Goal: Information Seeking & Learning: Learn about a topic

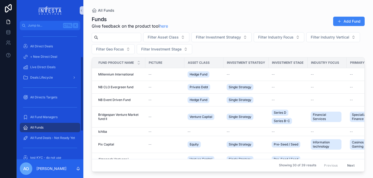
scroll to position [53, 0]
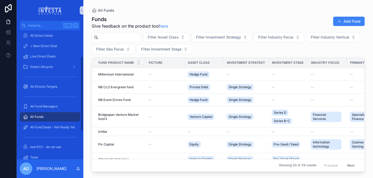
drag, startPoint x: 81, startPoint y: 92, endPoint x: 76, endPoint y: 122, distance: 31.1
click at [81, 122] on div "Home All Direct Products + New Direct Product All Direct Deals + New Direct Dea…" at bounding box center [50, 94] width 67 height 129
click at [38, 119] on span "All Funds" at bounding box center [36, 117] width 13 height 4
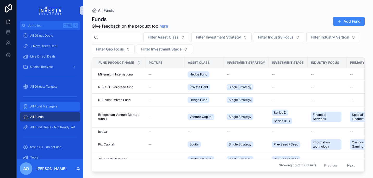
click at [41, 107] on span "All Fund Managers" at bounding box center [43, 106] width 27 height 4
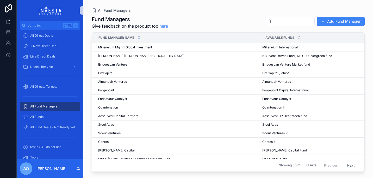
click at [138, 39] on icon "scrollable content" at bounding box center [139, 39] width 2 height 1
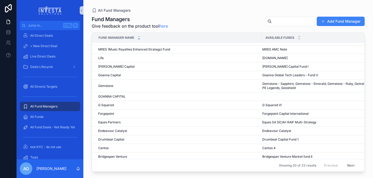
scroll to position [150, 0]
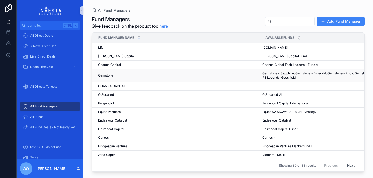
click at [120, 73] on div "Gemstone Gemstone" at bounding box center [178, 75] width 161 height 4
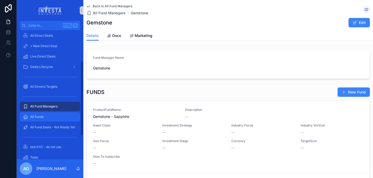
click at [39, 116] on span "All Funds" at bounding box center [36, 117] width 13 height 4
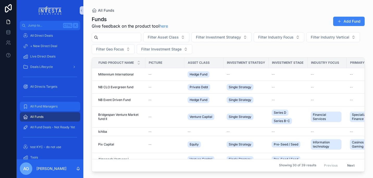
click at [41, 106] on span "All Fund Managers" at bounding box center [43, 106] width 27 height 4
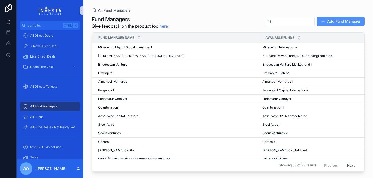
click at [339, 19] on button "Add Fund Manager" at bounding box center [340, 21] width 48 height 9
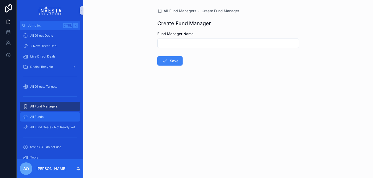
click at [42, 115] on span "All Funds" at bounding box center [36, 117] width 13 height 4
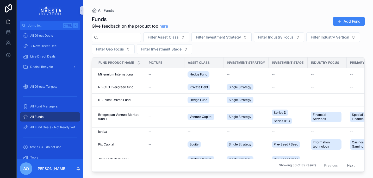
click at [116, 36] on input "scrollable content" at bounding box center [119, 37] width 43 height 7
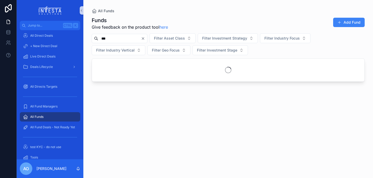
drag, startPoint x: 116, startPoint y: 36, endPoint x: 131, endPoint y: 37, distance: 15.4
click at [131, 37] on input "***" at bounding box center [119, 38] width 43 height 7
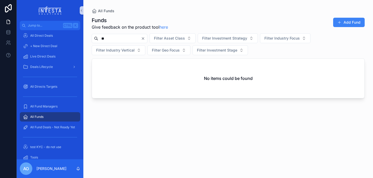
type input "*"
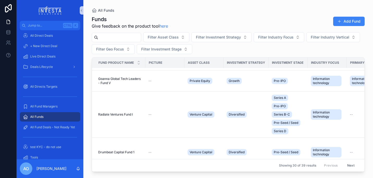
scroll to position [282, 0]
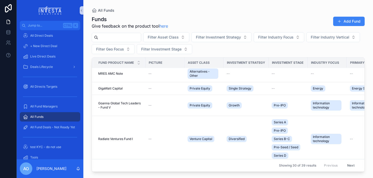
click at [107, 34] on input "scrollable content" at bounding box center [119, 37] width 43 height 7
type input "****"
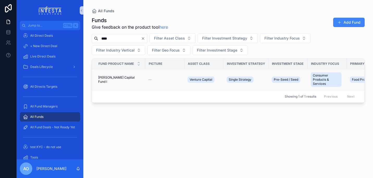
click at [112, 78] on span "[PERSON_NAME] Capital Fund I" at bounding box center [120, 79] width 44 height 8
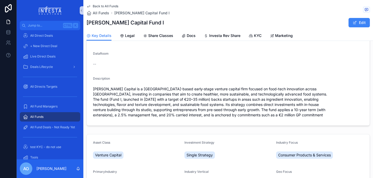
scroll to position [49, 0]
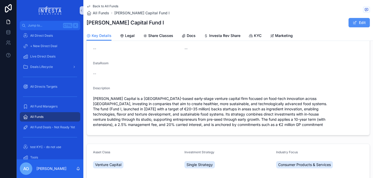
click at [356, 24] on button "Edit" at bounding box center [358, 22] width 21 height 9
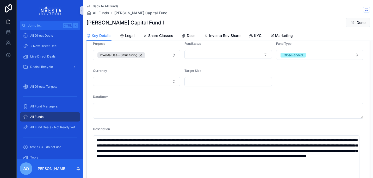
scroll to position [0, 0]
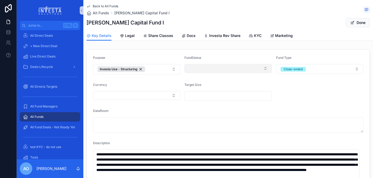
click at [262, 69] on button "Select Button" at bounding box center [227, 68] width 87 height 9
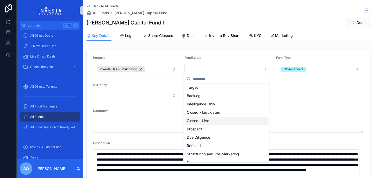
scroll to position [16, 0]
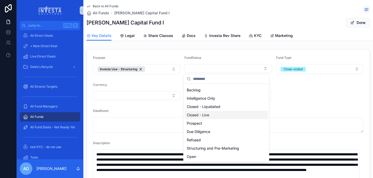
click at [212, 116] on div "Closed - Live" at bounding box center [225, 115] width 83 height 8
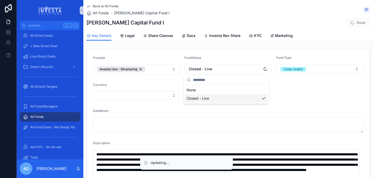
scroll to position [0, 0]
click at [302, 111] on div "DataRoom" at bounding box center [228, 112] width 270 height 6
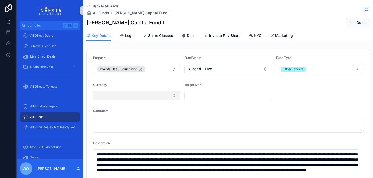
click at [173, 96] on button "Select Button" at bounding box center [136, 95] width 87 height 9
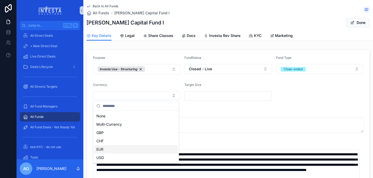
click at [141, 152] on div "EUR" at bounding box center [135, 149] width 83 height 8
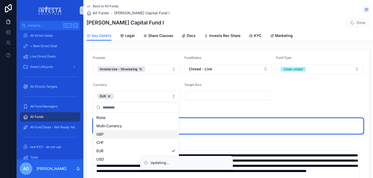
click at [233, 118] on div "DataRoom" at bounding box center [228, 122] width 270 height 24
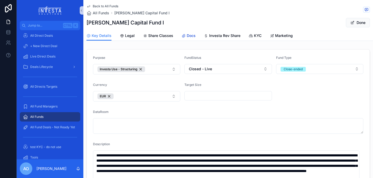
click at [187, 37] on span "Docs" at bounding box center [191, 35] width 9 height 5
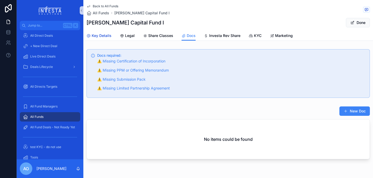
click at [101, 36] on span "Key Details" at bounding box center [102, 35] width 20 height 5
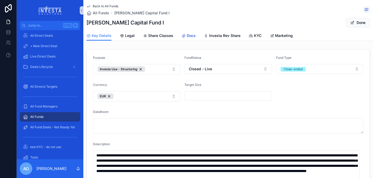
click at [184, 34] on icon "scrollable content" at bounding box center [183, 36] width 4 height 4
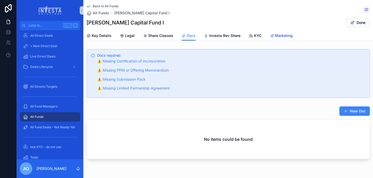
click at [276, 35] on span "Marketing" at bounding box center [284, 35] width 18 height 5
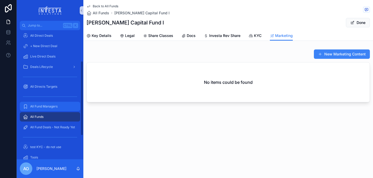
click at [46, 104] on div "All Fund Managers" at bounding box center [50, 106] width 54 height 8
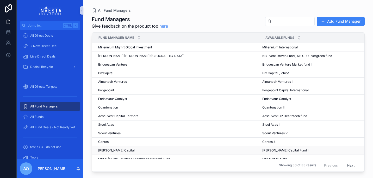
click at [106, 151] on span "[PERSON_NAME] Capital" at bounding box center [116, 150] width 36 height 4
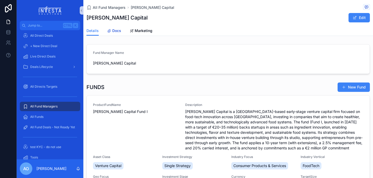
click at [115, 31] on span "Docs" at bounding box center [116, 30] width 9 height 5
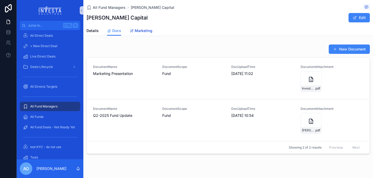
click at [140, 31] on span "Marketing" at bounding box center [144, 30] width 18 height 5
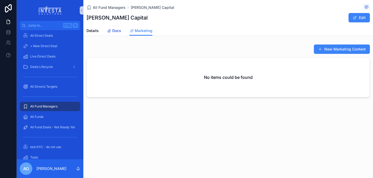
click at [116, 29] on span "Docs" at bounding box center [116, 30] width 9 height 5
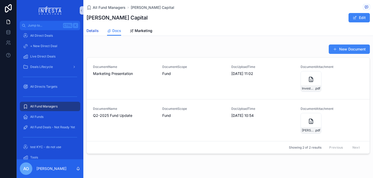
click at [93, 30] on span "Details" at bounding box center [92, 30] width 12 height 5
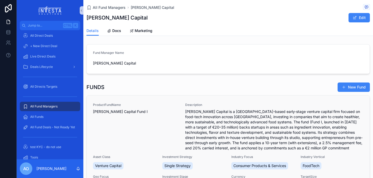
click at [108, 111] on span "[PERSON_NAME] Capital Fund I" at bounding box center [136, 111] width 86 height 5
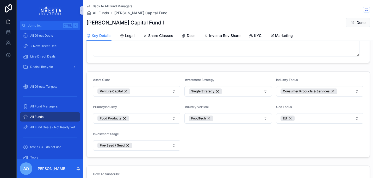
scroll to position [241, 0]
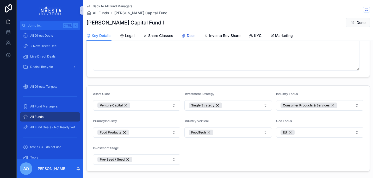
click at [188, 34] on span "Docs" at bounding box center [191, 35] width 9 height 5
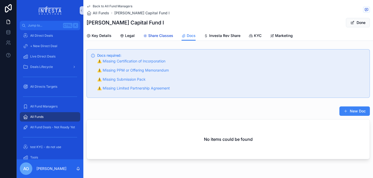
click at [159, 35] on span "Share Classes" at bounding box center [160, 35] width 25 height 5
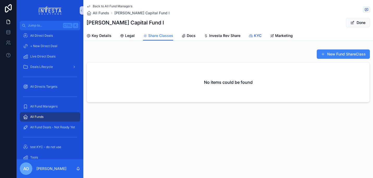
click at [254, 35] on span "KYC" at bounding box center [258, 35] width 8 height 5
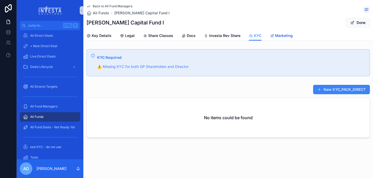
click at [278, 34] on span "Marketing" at bounding box center [284, 35] width 18 height 5
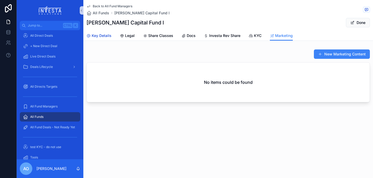
click at [91, 37] on div "Key Details" at bounding box center [98, 35] width 25 height 5
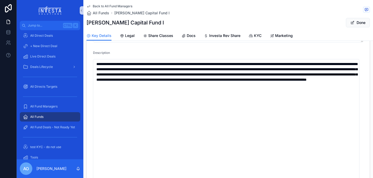
scroll to position [97, 0]
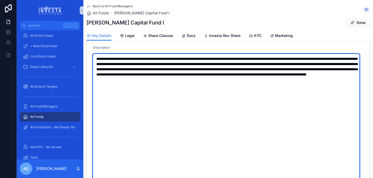
click at [103, 96] on textarea "**********" at bounding box center [226, 134] width 266 height 161
click at [158, 83] on textarea "**********" at bounding box center [226, 134] width 266 height 161
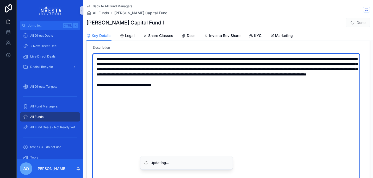
click at [198, 137] on textarea "**********" at bounding box center [226, 134] width 266 height 161
click at [277, 121] on textarea "**********" at bounding box center [226, 134] width 266 height 161
click at [227, 102] on textarea "**********" at bounding box center [226, 134] width 266 height 161
click at [193, 109] on textarea "**********" at bounding box center [226, 134] width 266 height 161
click at [122, 93] on textarea "**********" at bounding box center [226, 134] width 266 height 161
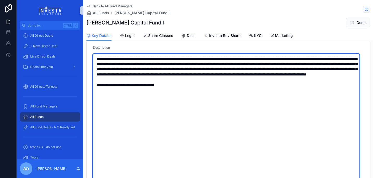
click at [179, 98] on textarea "**********" at bounding box center [226, 134] width 266 height 161
drag, startPoint x: 126, startPoint y: 94, endPoint x: 175, endPoint y: 93, distance: 49.4
click at [175, 93] on textarea "**********" at bounding box center [226, 134] width 266 height 161
drag, startPoint x: 170, startPoint y: 95, endPoint x: 134, endPoint y: 141, distance: 58.7
click at [134, 141] on textarea "**********" at bounding box center [226, 134] width 266 height 161
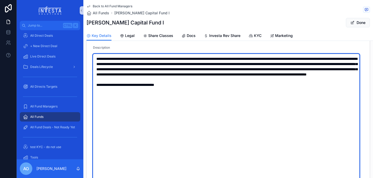
type textarea "**********"
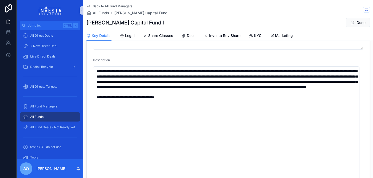
scroll to position [0, 0]
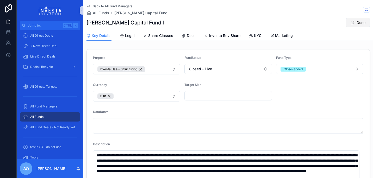
click at [357, 21] on button "Done" at bounding box center [358, 22] width 24 height 9
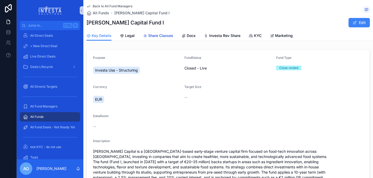
click at [152, 34] on span "Share Classes" at bounding box center [160, 35] width 25 height 5
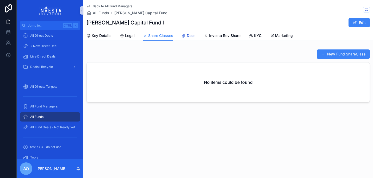
click at [183, 35] on icon "scrollable content" at bounding box center [183, 36] width 4 height 4
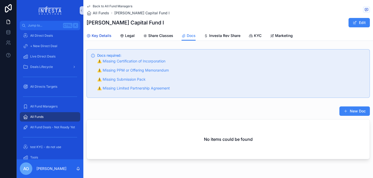
click at [101, 35] on span "Key Details" at bounding box center [102, 35] width 20 height 5
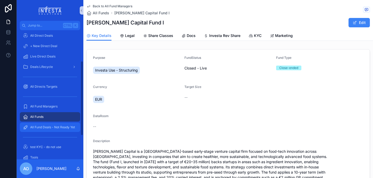
click at [50, 125] on span "All Fund Deals - Not Ready Yet" at bounding box center [52, 127] width 45 height 4
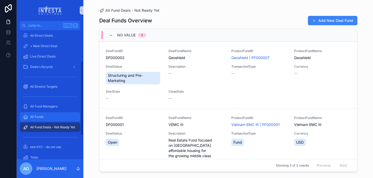
click at [44, 116] on div "All Funds" at bounding box center [50, 117] width 54 height 8
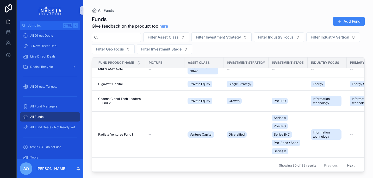
scroll to position [262, 0]
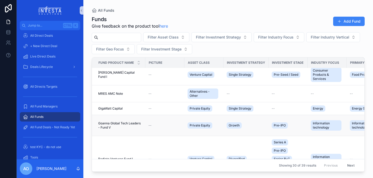
click at [132, 123] on span "Goanna Global Tech Leaders - Fund V" at bounding box center [120, 125] width 44 height 8
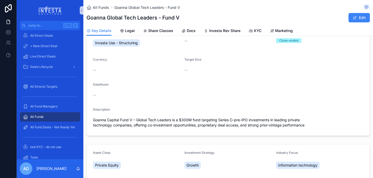
scroll to position [22, 0]
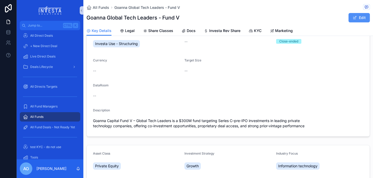
click at [358, 15] on button "Edit" at bounding box center [358, 17] width 21 height 9
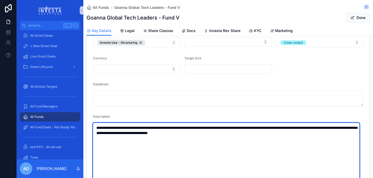
click at [280, 134] on textarea "**********" at bounding box center [226, 156] width 266 height 67
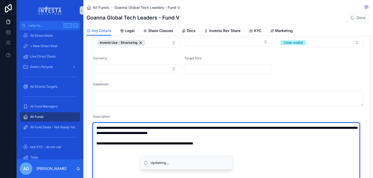
click at [258, 129] on textarea "**********" at bounding box center [226, 169] width 266 height 93
click at [143, 143] on textarea "**********" at bounding box center [226, 172] width 266 height 98
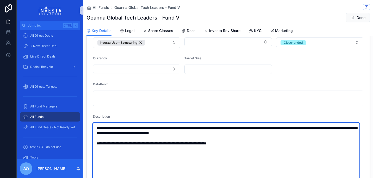
click at [168, 156] on textarea "**********" at bounding box center [226, 175] width 266 height 104
type textarea "**********"
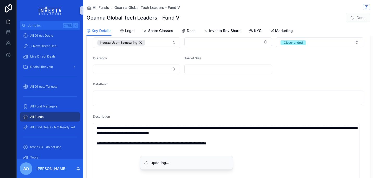
click at [225, 158] on li "Updating..." at bounding box center [186, 163] width 93 height 14
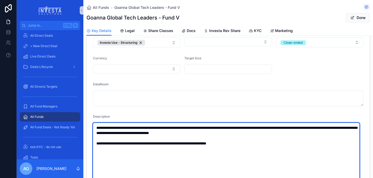
click at [269, 155] on textarea "**********" at bounding box center [226, 175] width 266 height 104
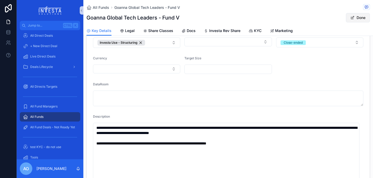
click at [360, 16] on button "Done" at bounding box center [358, 17] width 24 height 9
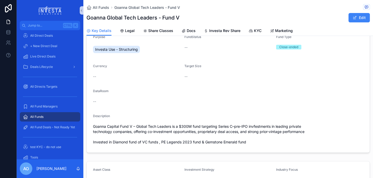
scroll to position [12, 0]
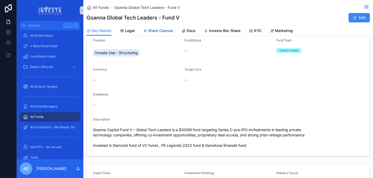
click at [154, 30] on span "Share Classes" at bounding box center [160, 30] width 25 height 5
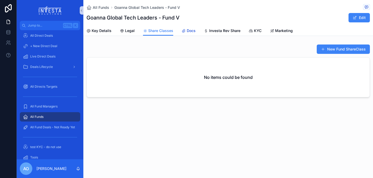
click at [189, 29] on span "Docs" at bounding box center [191, 30] width 9 height 5
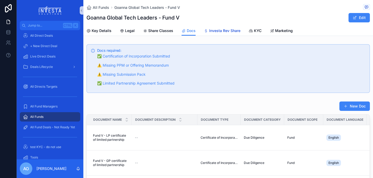
click at [217, 29] on span "Investa Rev Share" at bounding box center [224, 30] width 31 height 5
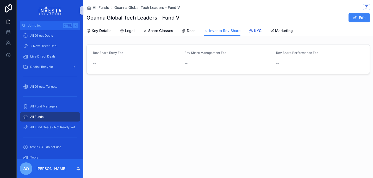
click at [256, 30] on span "KYC" at bounding box center [258, 30] width 8 height 5
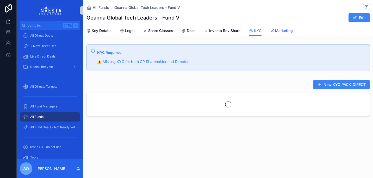
click at [278, 32] on span "Marketing" at bounding box center [284, 30] width 18 height 5
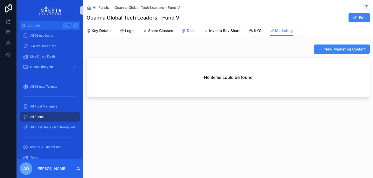
click at [188, 30] on span "Docs" at bounding box center [191, 30] width 9 height 5
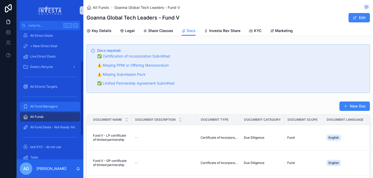
click at [46, 104] on span "All Fund Managers" at bounding box center [43, 106] width 27 height 4
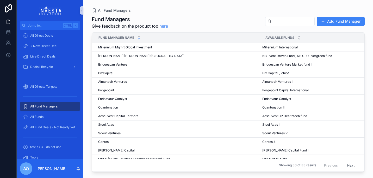
click at [140, 39] on icon "scrollable content" at bounding box center [139, 39] width 2 height 1
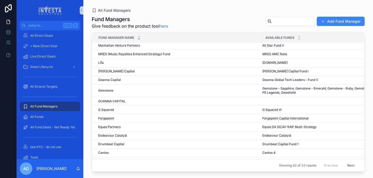
scroll to position [150, 0]
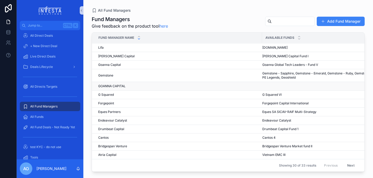
click at [112, 82] on td "[GEOGRAPHIC_DATA] CAPITAL [GEOGRAPHIC_DATA] CAPITAL" at bounding box center [177, 86] width 170 height 9
click at [112, 84] on span "GOANNA CAPITAL" at bounding box center [111, 86] width 27 height 4
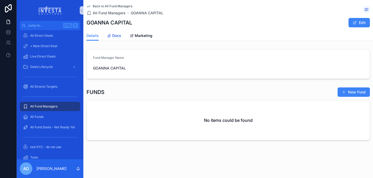
click at [118, 35] on span "Docs" at bounding box center [116, 35] width 9 height 5
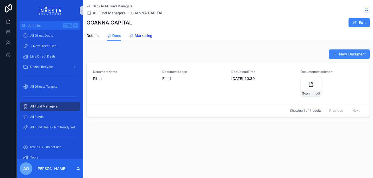
click at [138, 36] on span "Marketing" at bounding box center [144, 35] width 18 height 5
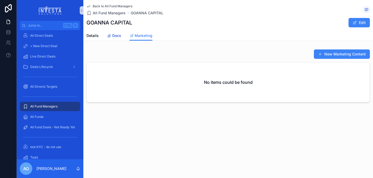
click at [117, 36] on span "Docs" at bounding box center [116, 35] width 9 height 5
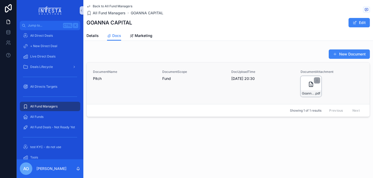
click at [312, 85] on icon "scrollable content" at bounding box center [311, 84] width 6 height 6
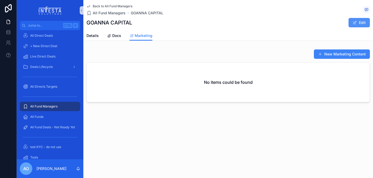
click at [363, 20] on button "Edit" at bounding box center [358, 22] width 21 height 9
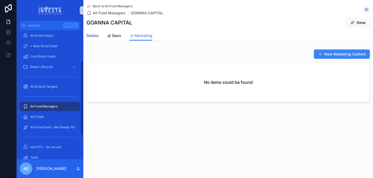
click at [87, 32] on link "Details" at bounding box center [92, 36] width 12 height 10
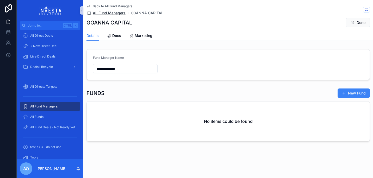
click at [105, 12] on span "All Fund Managers" at bounding box center [109, 12] width 33 height 5
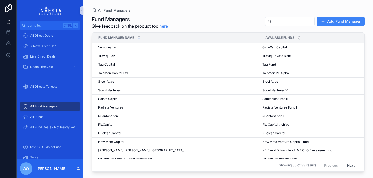
click at [139, 39] on icon "scrollable content" at bounding box center [138, 38] width 3 height 3
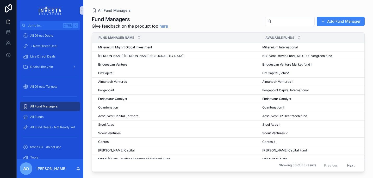
click at [114, 37] on span "Fund Manager Name" at bounding box center [116, 38] width 36 height 4
click at [139, 38] on icon "scrollable content" at bounding box center [138, 38] width 3 height 3
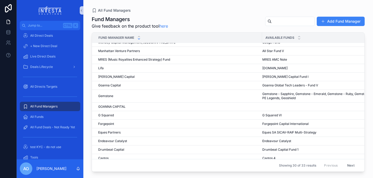
scroll to position [126, 0]
drag, startPoint x: 120, startPoint y: 106, endPoint x: 113, endPoint y: 105, distance: 6.9
click at [113, 105] on span "GOANNA CAPITAL" at bounding box center [111, 106] width 27 height 4
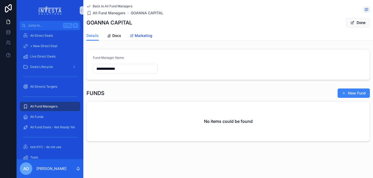
click at [138, 39] on link "Marketing" at bounding box center [140, 36] width 23 height 10
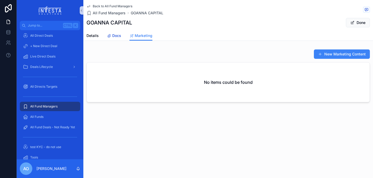
click at [115, 35] on span "Docs" at bounding box center [116, 35] width 9 height 5
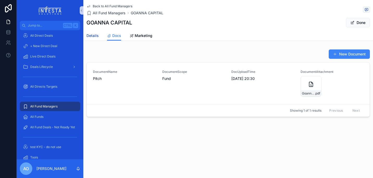
click at [95, 34] on span "Details" at bounding box center [92, 35] width 12 height 5
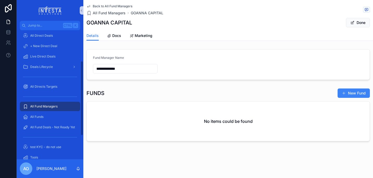
click at [40, 107] on span "All Fund Managers" at bounding box center [43, 106] width 27 height 4
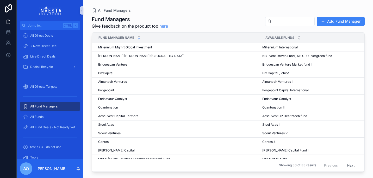
click at [139, 39] on icon "scrollable content" at bounding box center [138, 38] width 3 height 3
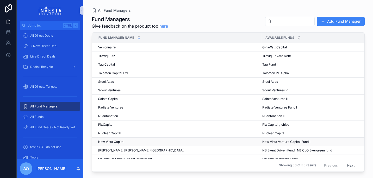
click at [113, 140] on span "New Vista Capital" at bounding box center [111, 142] width 26 height 4
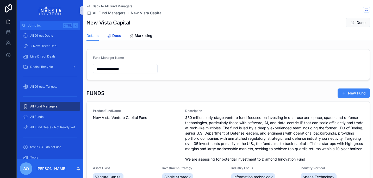
click at [115, 34] on span "Docs" at bounding box center [116, 35] width 9 height 5
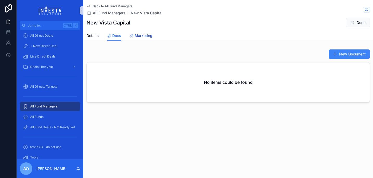
click at [142, 36] on span "Marketing" at bounding box center [144, 35] width 18 height 5
click at [87, 34] on span "Details" at bounding box center [92, 35] width 12 height 5
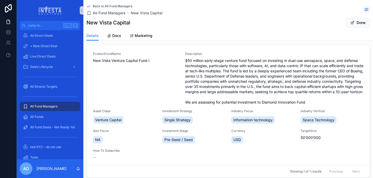
scroll to position [58, 0]
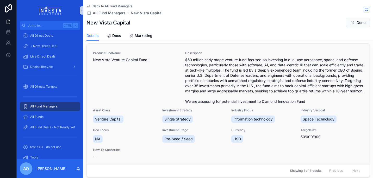
click at [134, 59] on span "New Vista Venture Capital Fund I" at bounding box center [136, 59] width 86 height 5
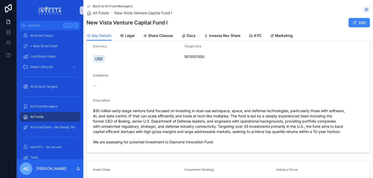
scroll to position [40, 0]
click at [128, 36] on span "Legal" at bounding box center [130, 35] width 10 height 5
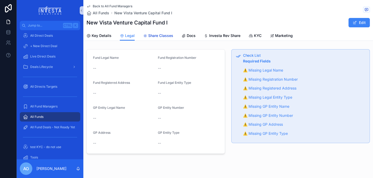
click at [152, 34] on span "Share Classes" at bounding box center [160, 35] width 25 height 5
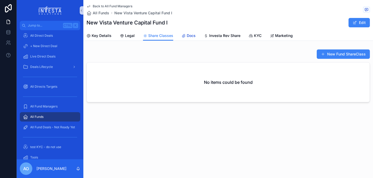
click at [188, 36] on span "Docs" at bounding box center [191, 35] width 9 height 5
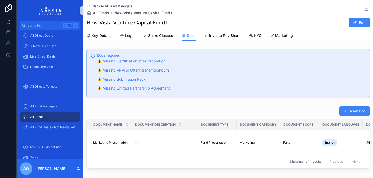
click at [261, 35] on div "Key Details Legal Share Classes Docs Investa Rev Share KYC Marketing" at bounding box center [227, 36] width 283 height 10
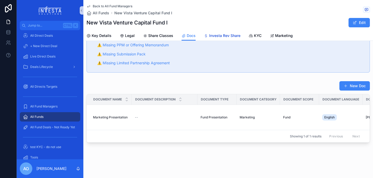
click at [226, 35] on span "Investa Rev Share" at bounding box center [224, 35] width 31 height 5
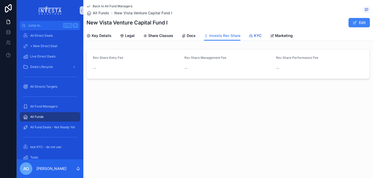
click at [258, 36] on span "KYC" at bounding box center [258, 35] width 8 height 5
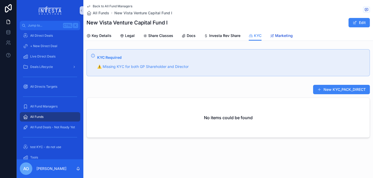
click at [279, 36] on span "Marketing" at bounding box center [284, 35] width 18 height 5
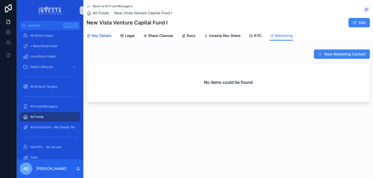
click at [98, 35] on span "Key Details" at bounding box center [102, 35] width 20 height 5
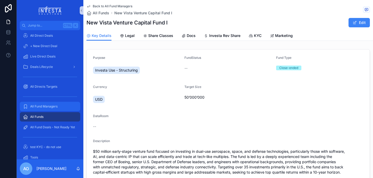
click at [41, 105] on span "All Fund Managers" at bounding box center [43, 106] width 27 height 4
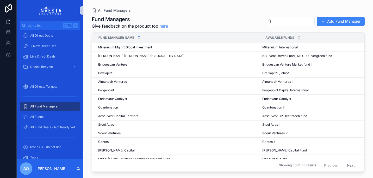
click at [139, 37] on icon "scrollable content" at bounding box center [138, 38] width 3 height 3
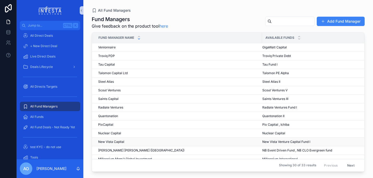
click at [113, 142] on span "New Vista Capital" at bounding box center [111, 142] width 26 height 4
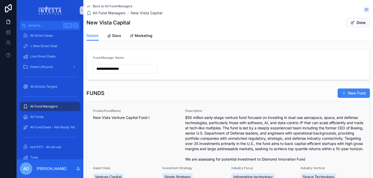
click at [120, 117] on span "New Vista Venture Capital Fund I" at bounding box center [136, 117] width 86 height 5
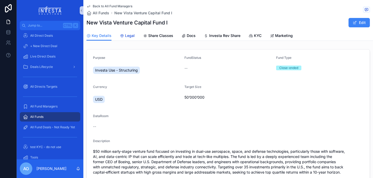
click at [131, 36] on span "Legal" at bounding box center [130, 35] width 10 height 5
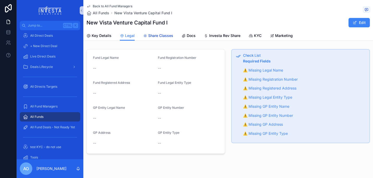
click at [158, 36] on span "Share Classes" at bounding box center [160, 35] width 25 height 5
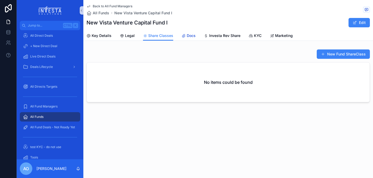
click at [192, 36] on span "Docs" at bounding box center [191, 35] width 9 height 5
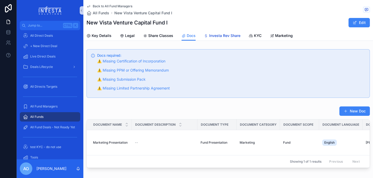
click at [220, 35] on span "Investa Rev Share" at bounding box center [224, 35] width 31 height 5
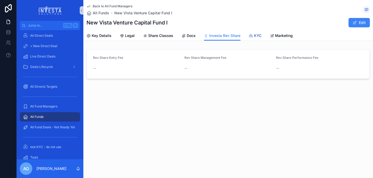
click at [255, 34] on span "KYC" at bounding box center [258, 35] width 8 height 5
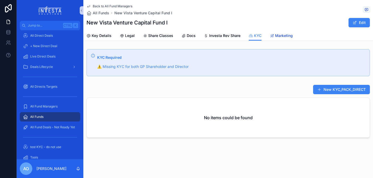
click at [278, 34] on span "Marketing" at bounding box center [284, 35] width 18 height 5
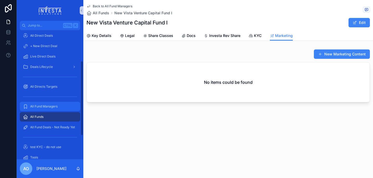
click at [49, 107] on span "All Fund Managers" at bounding box center [43, 106] width 27 height 4
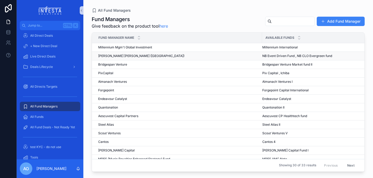
click at [121, 54] on span "[PERSON_NAME] [PERSON_NAME] ([GEOGRAPHIC_DATA])" at bounding box center [141, 56] width 86 height 4
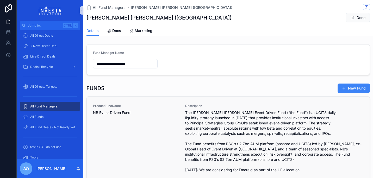
click at [120, 113] on span "NB Event Driven Fund" at bounding box center [136, 112] width 86 height 5
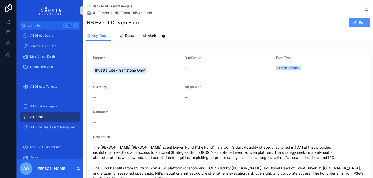
click at [360, 22] on button "Edit" at bounding box center [358, 22] width 21 height 9
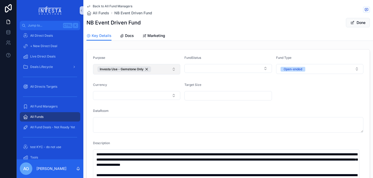
click at [172, 69] on button "Investa Use - Gemstone Only" at bounding box center [136, 69] width 87 height 10
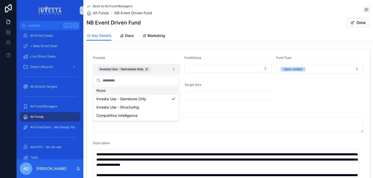
click at [172, 69] on button "Investa Use - Gemstone Only" at bounding box center [136, 69] width 87 height 10
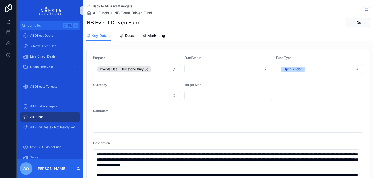
click at [172, 69] on button "Investa Use - Gemstone Only" at bounding box center [136, 69] width 87 height 10
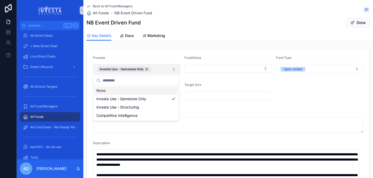
click at [172, 69] on button "Investa Use - Gemstone Only" at bounding box center [136, 69] width 87 height 10
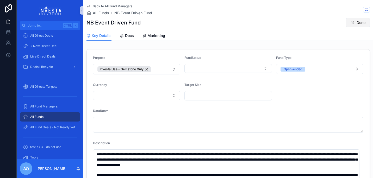
click at [358, 22] on button "Done" at bounding box center [358, 22] width 24 height 9
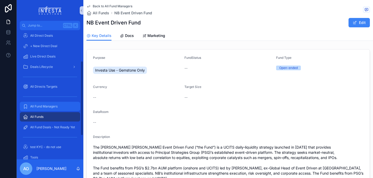
click at [55, 107] on span "All Fund Managers" at bounding box center [43, 106] width 27 height 4
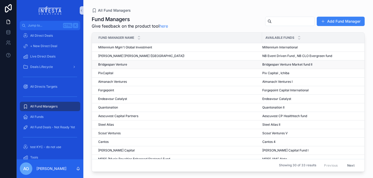
click at [117, 64] on span "Bridgespan Venture" at bounding box center [112, 64] width 29 height 4
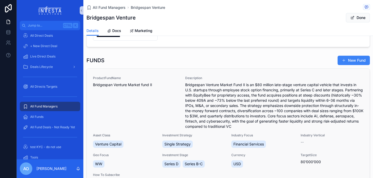
scroll to position [28, 0]
click at [135, 84] on span "Bridgespan Venture Market fund II" at bounding box center [136, 84] width 86 height 5
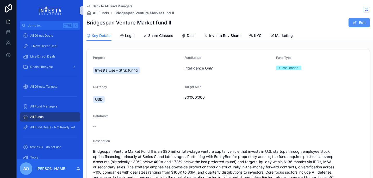
click at [359, 25] on button "Edit" at bounding box center [358, 22] width 21 height 9
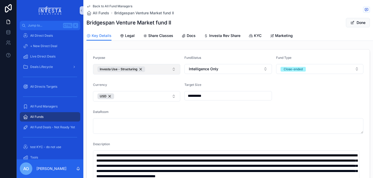
click at [174, 67] on button "Investa Use - Structuring" at bounding box center [136, 69] width 87 height 10
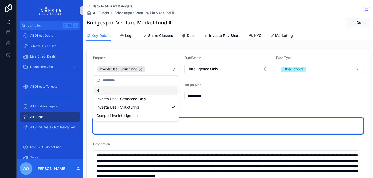
click at [242, 122] on textarea "scrollable content" at bounding box center [228, 126] width 270 height 16
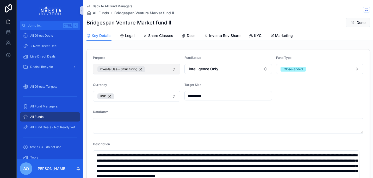
click at [171, 69] on button "Investa Use - Structuring" at bounding box center [136, 69] width 87 height 10
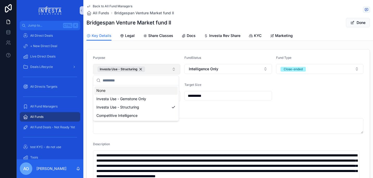
click at [171, 69] on button "Investa Use - Structuring" at bounding box center [136, 69] width 87 height 10
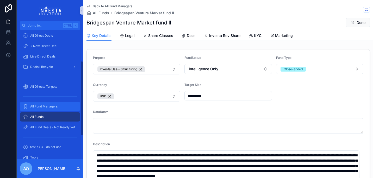
click at [50, 107] on span "All Fund Managers" at bounding box center [43, 106] width 27 height 4
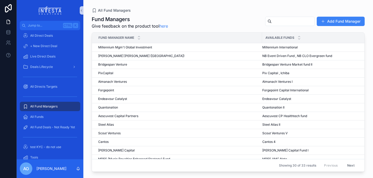
click at [271, 20] on input "scrollable content" at bounding box center [292, 21] width 43 height 7
type input "******"
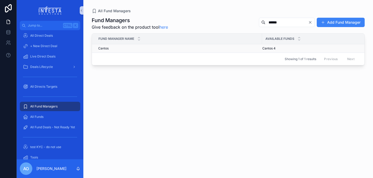
click at [104, 48] on span "Cantos" at bounding box center [103, 48] width 10 height 4
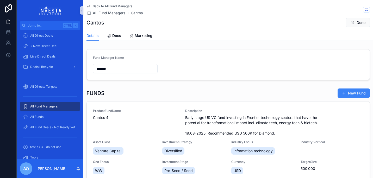
click at [88, 5] on icon "scrollable content" at bounding box center [88, 6] width 4 height 4
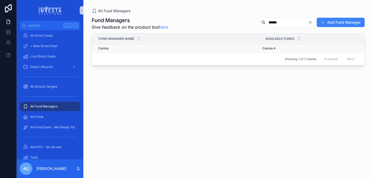
click at [100, 49] on span "Cantos" at bounding box center [103, 48] width 10 height 4
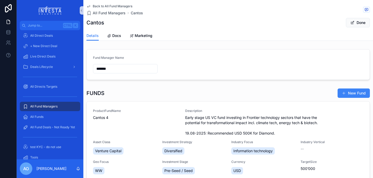
click at [98, 21] on h1 "Cantos" at bounding box center [95, 22] width 18 height 7
click at [105, 117] on span "Cantos 4" at bounding box center [136, 117] width 86 height 5
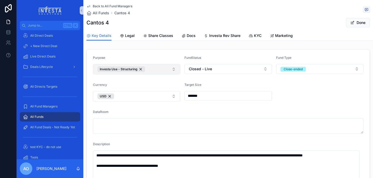
click at [173, 68] on button "Investa Use - Structuring" at bounding box center [136, 69] width 87 height 10
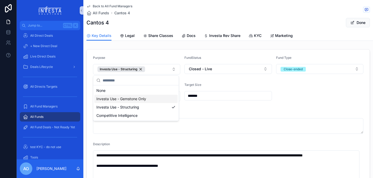
click at [138, 100] on span "Investa Use - Gemstone Only" at bounding box center [121, 98] width 50 height 5
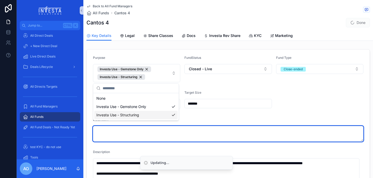
click at [241, 127] on textarea "scrollable content" at bounding box center [228, 134] width 270 height 16
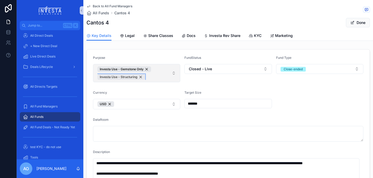
click at [140, 78] on div "Investa Use - Structuring" at bounding box center [121, 77] width 48 height 6
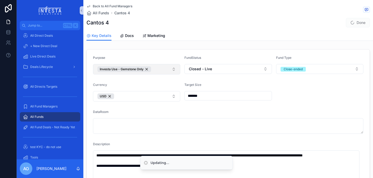
click at [307, 105] on form "**********" at bounding box center [228, 139] width 283 height 180
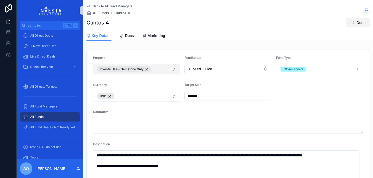
click at [358, 21] on button "Done" at bounding box center [358, 22] width 24 height 9
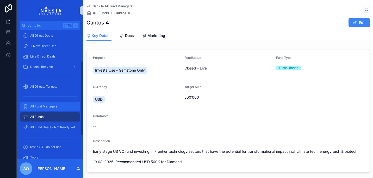
click at [53, 108] on span "All Fund Managers" at bounding box center [43, 106] width 27 height 4
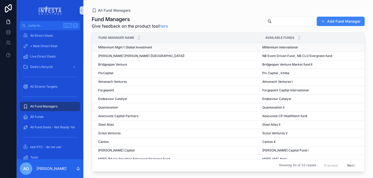
click at [288, 47] on span "Millennium International" at bounding box center [279, 47] width 35 height 4
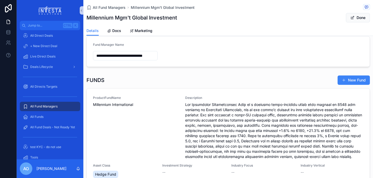
scroll to position [8, 0]
click at [115, 32] on span "Docs" at bounding box center [116, 30] width 9 height 5
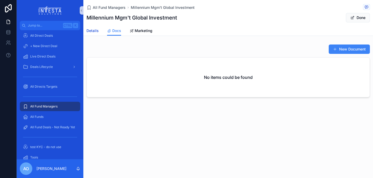
click at [89, 30] on span "Details" at bounding box center [92, 30] width 12 height 5
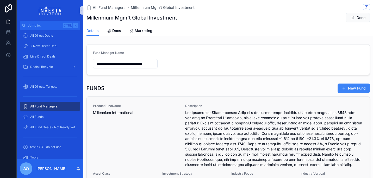
click at [112, 114] on span "Millennium International" at bounding box center [136, 112] width 86 height 5
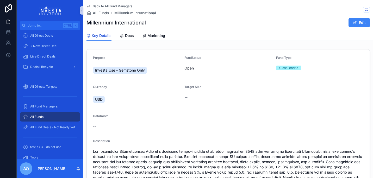
click at [97, 37] on span "Key Details" at bounding box center [102, 35] width 20 height 5
click at [101, 36] on span "Key Details" at bounding box center [102, 35] width 20 height 5
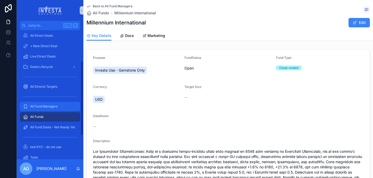
click at [41, 105] on span "All Fund Managers" at bounding box center [43, 106] width 27 height 4
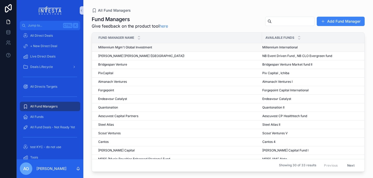
click at [131, 48] on span "Millennium Mgm't Global Investment" at bounding box center [125, 47] width 54 height 4
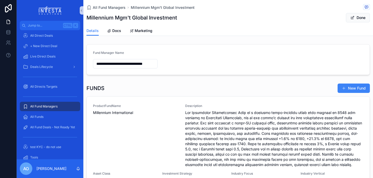
click at [122, 112] on span "Millennium International" at bounding box center [136, 112] width 86 height 5
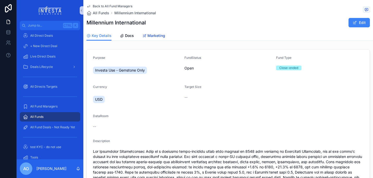
click at [154, 32] on link "Marketing" at bounding box center [153, 36] width 23 height 10
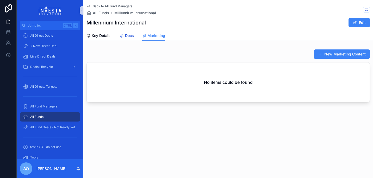
click at [129, 35] on span "Docs" at bounding box center [129, 35] width 9 height 5
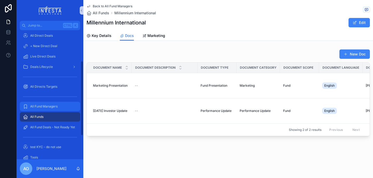
click at [50, 103] on div "All Fund Managers" at bounding box center [50, 106] width 54 height 8
